Goal: Task Accomplishment & Management: Use online tool/utility

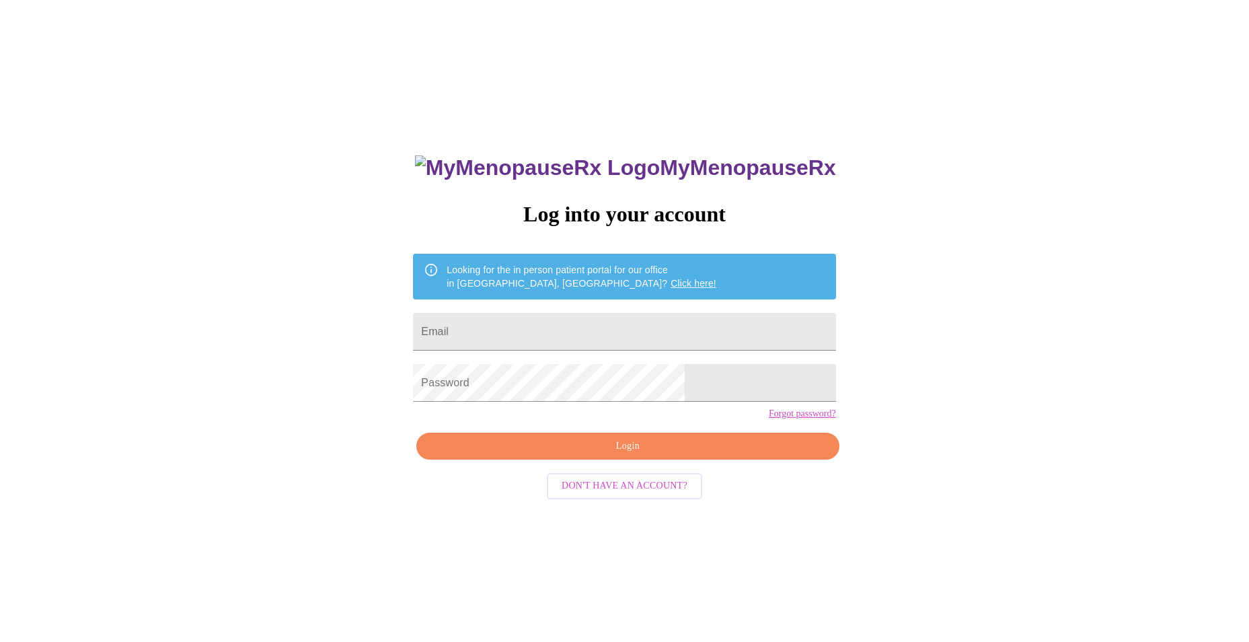
drag, startPoint x: 511, startPoint y: 340, endPoint x: 487, endPoint y: 335, distance: 24.8
click at [509, 340] on input "Email" at bounding box center [624, 332] width 422 height 38
click at [591, 339] on input "nickivoisine" at bounding box center [624, 332] width 422 height 38
type input "[EMAIL_ADDRESS][DOMAIN_NAME]"
click at [634, 455] on span "Login" at bounding box center [627, 446] width 391 height 17
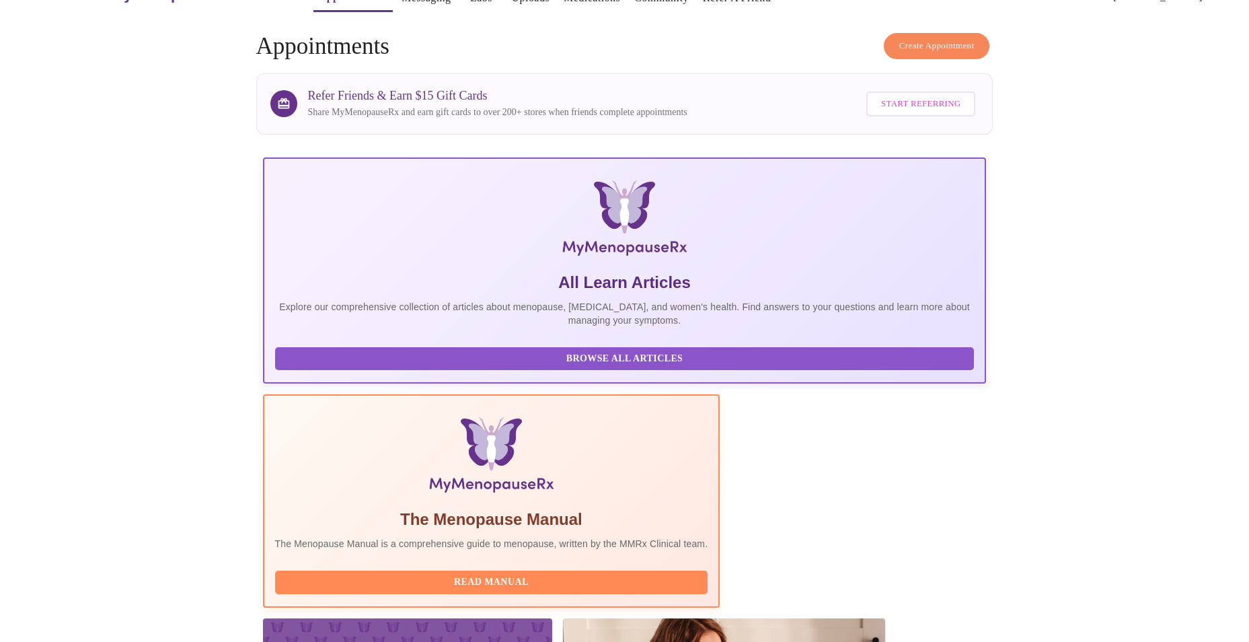
scroll to position [95, 0]
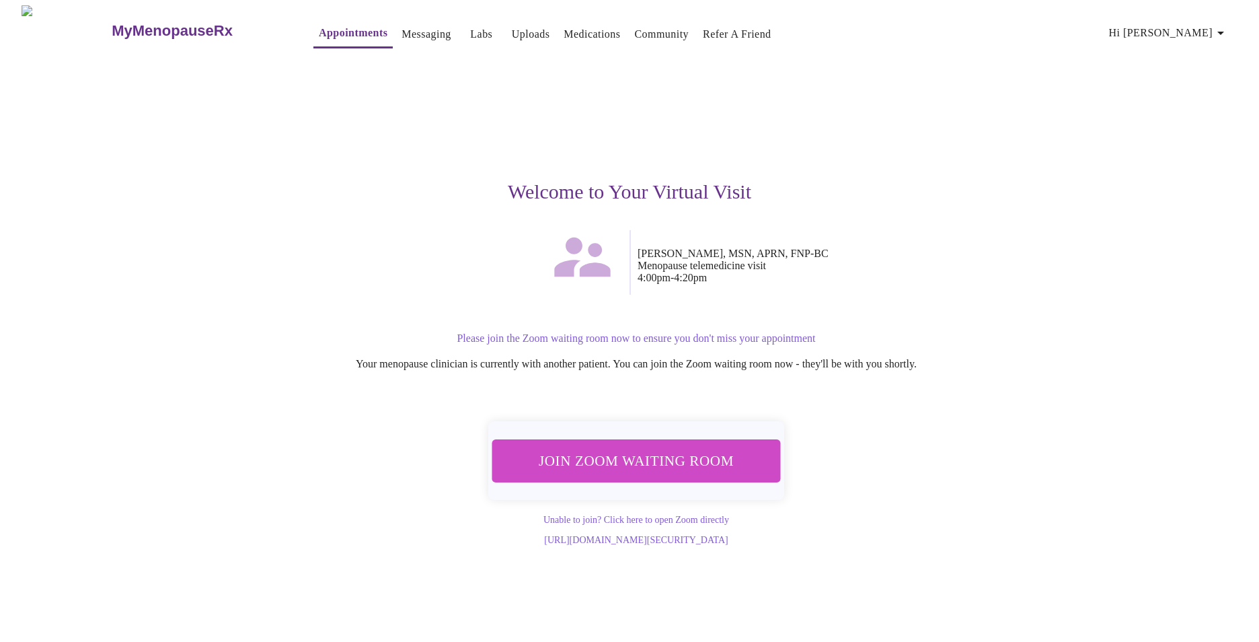
click at [655, 460] on span "Join Zoom Waiting Room" at bounding box center [637, 460] width 254 height 25
click at [1218, 24] on span "Hi [PERSON_NAME]" at bounding box center [1169, 33] width 120 height 19
click at [1207, 46] on li "Billing" at bounding box center [1207, 52] width 62 height 24
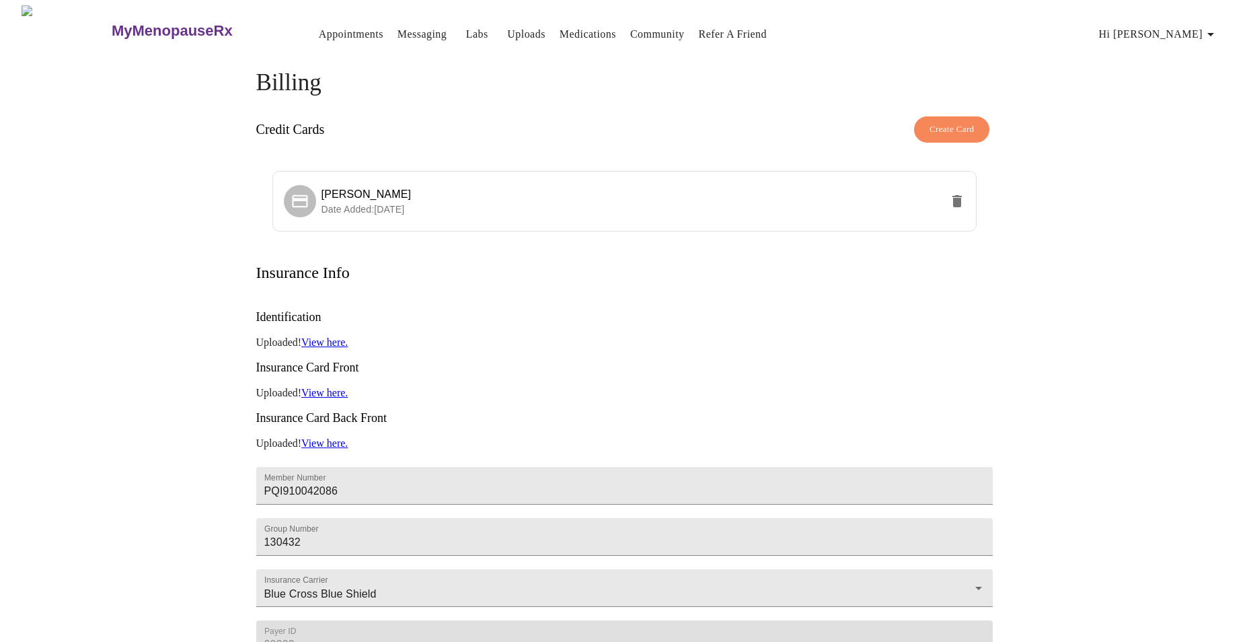
click at [398, 30] on link "Messaging" at bounding box center [422, 34] width 49 height 19
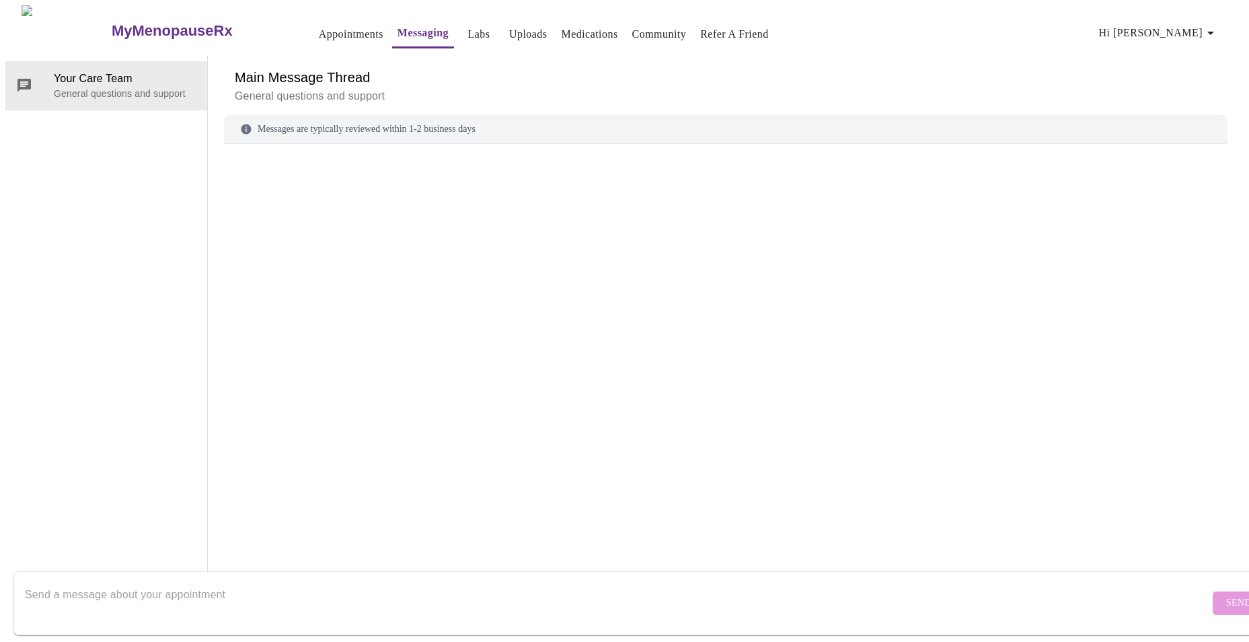
click at [319, 30] on link "Appointments" at bounding box center [351, 34] width 65 height 19
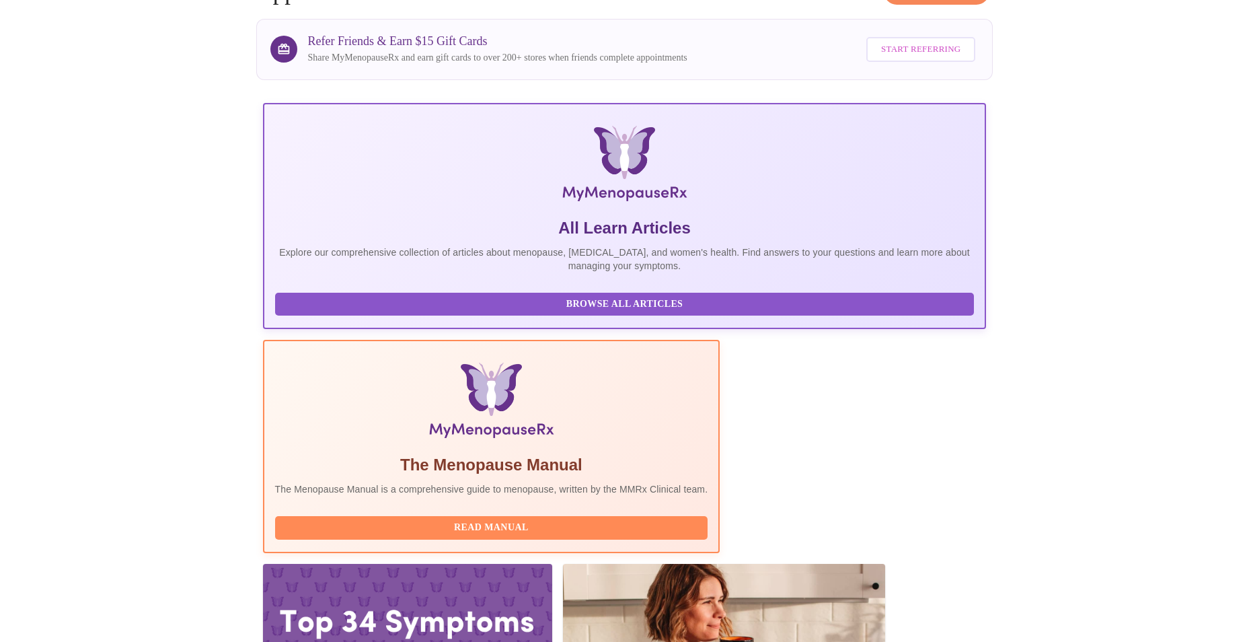
scroll to position [95, 0]
